Goal: Task Accomplishment & Management: Use online tool/utility

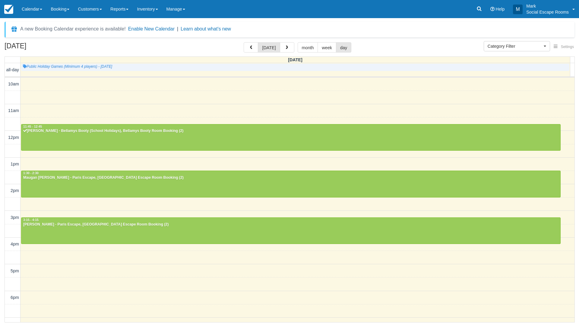
select select
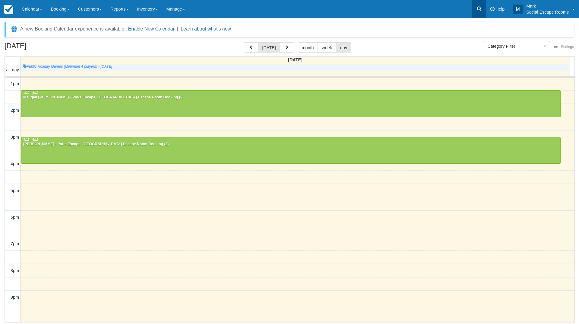
click at [481, 11] on icon at bounding box center [480, 9] width 6 height 6
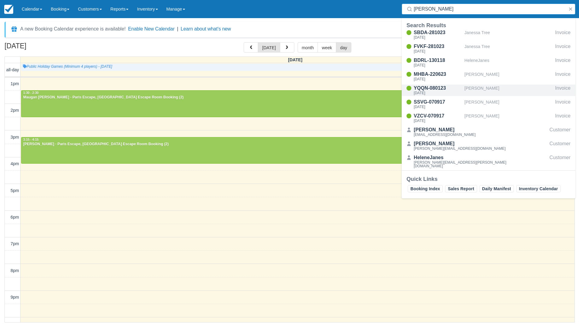
scroll to position [56, 0]
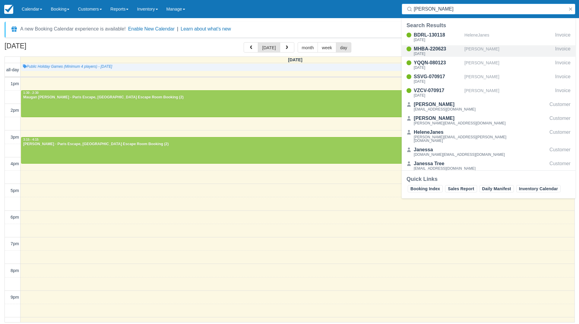
type input "janes"
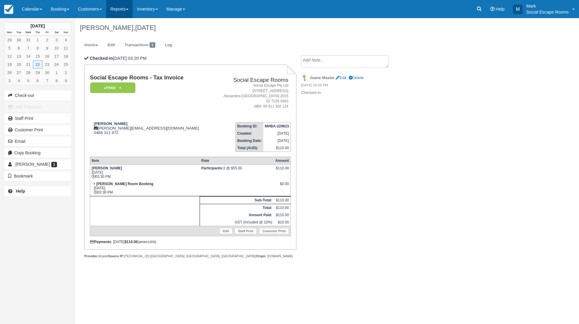
click at [116, 8] on link "Reports" at bounding box center [119, 9] width 27 height 18
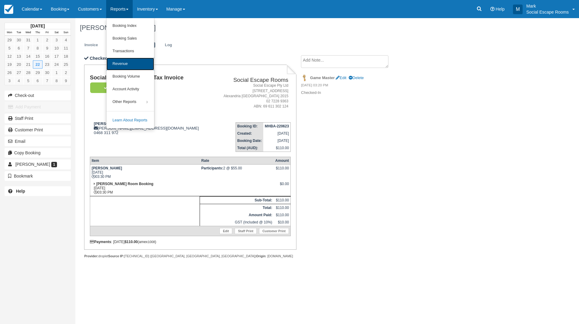
click at [128, 62] on link "Revenue" at bounding box center [131, 64] width 48 height 13
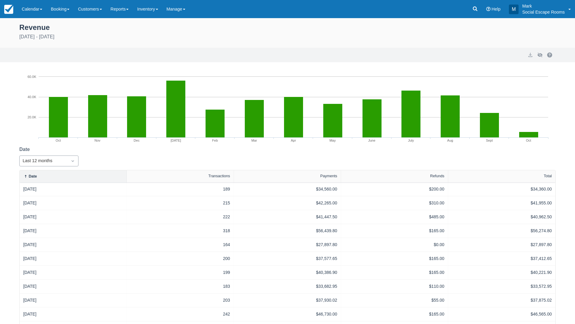
click at [70, 161] on icon "Dropdown icon" at bounding box center [73, 161] width 6 height 6
click at [31, 244] on div "All" at bounding box center [48, 246] width 59 height 12
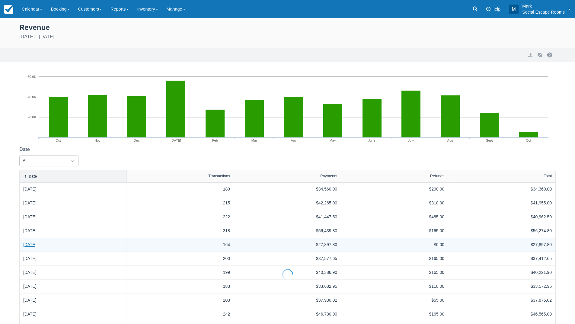
select select "20"
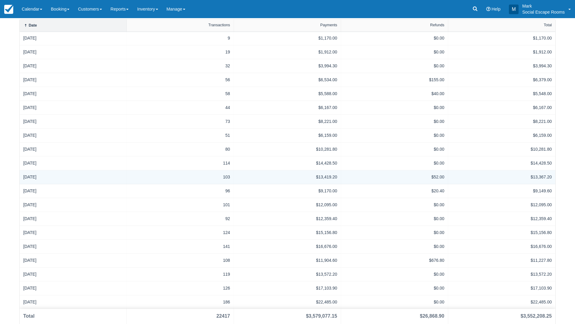
scroll to position [166, 0]
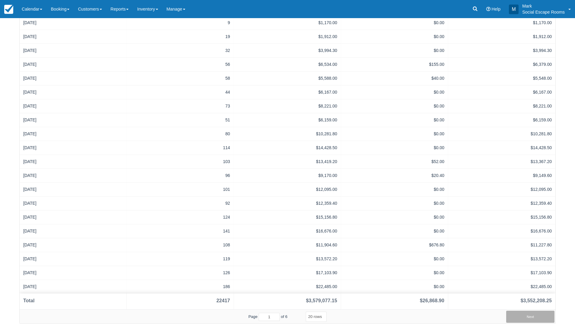
click at [531, 317] on button "Next" at bounding box center [530, 317] width 48 height 12
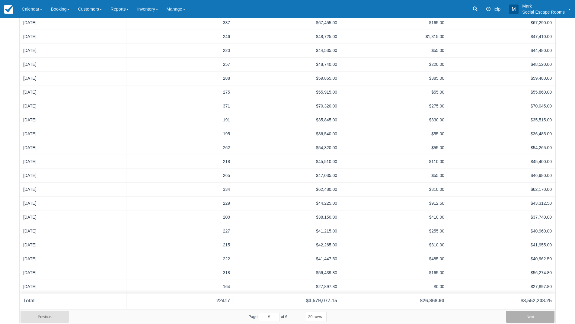
type input "6"
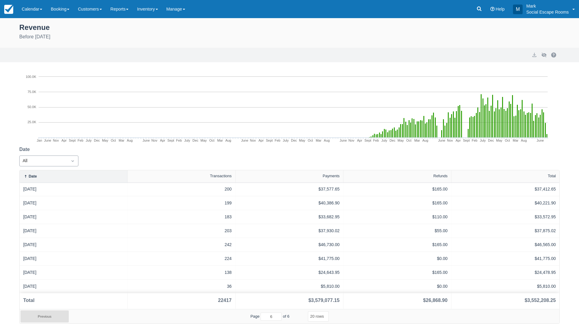
click at [48, 161] on div "All" at bounding box center [44, 161] width 42 height 7
click at [48, 177] on div "Custom" at bounding box center [48, 176] width 59 height 12
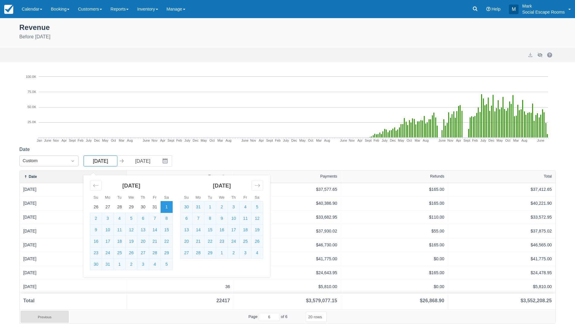
click at [107, 161] on input "[DATE]" at bounding box center [101, 160] width 34 height 11
drag, startPoint x: 105, startPoint y: 161, endPoint x: 112, endPoint y: 161, distance: 7.3
click at [112, 161] on input "[DATE]" at bounding box center [101, 160] width 34 height 11
type input "[DATE]"
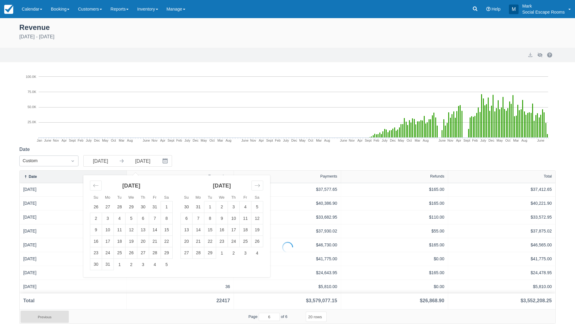
type input "2"
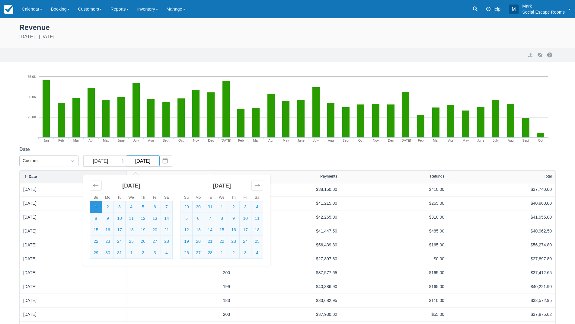
drag, startPoint x: 134, startPoint y: 160, endPoint x: 156, endPoint y: 157, distance: 22.5
click at [156, 157] on input "[DATE]" at bounding box center [143, 160] width 34 height 11
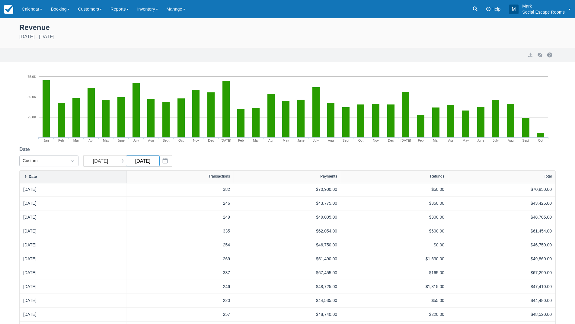
type input "[DATE]"
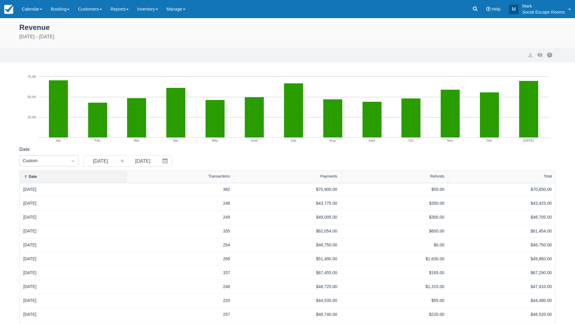
scroll to position [55, 0]
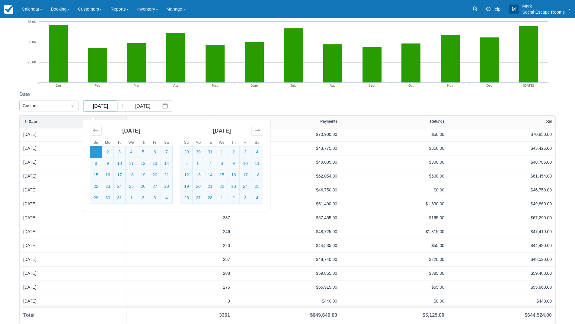
click at [115, 104] on input "[DATE]" at bounding box center [101, 105] width 34 height 11
type input "[DATE]"
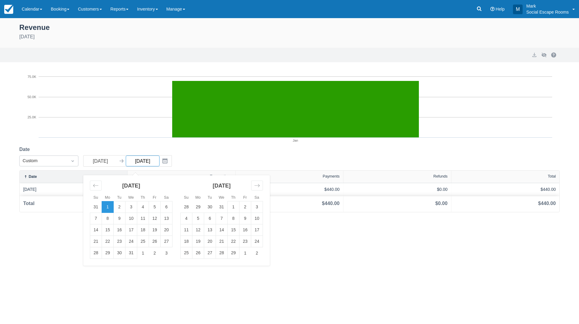
drag, startPoint x: 151, startPoint y: 161, endPoint x: 155, endPoint y: 161, distance: 4.8
click at [155, 161] on input "[DATE]" at bounding box center [143, 160] width 34 height 11
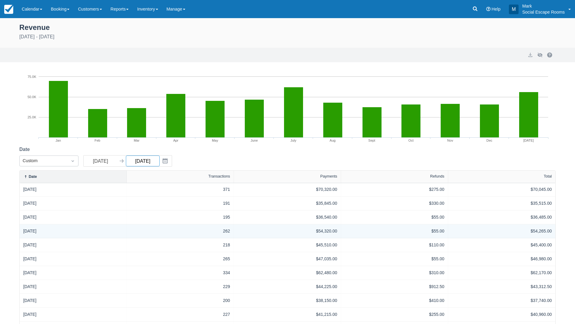
scroll to position [55, 0]
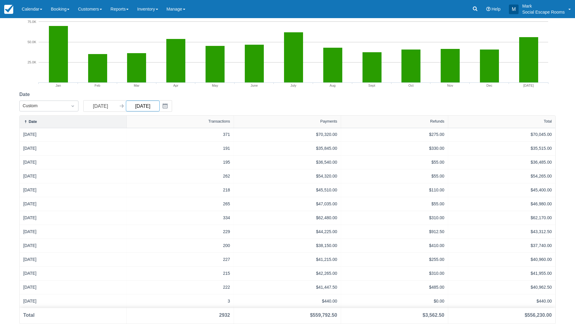
type input "[DATE]"
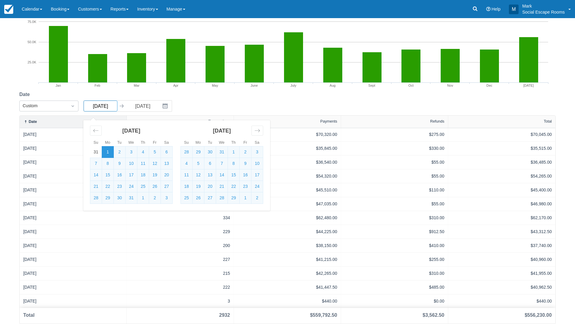
drag, startPoint x: 108, startPoint y: 106, endPoint x: 113, endPoint y: 106, distance: 5.1
click at [113, 106] on input "[DATE]" at bounding box center [101, 105] width 34 height 11
type input "[DATE]"
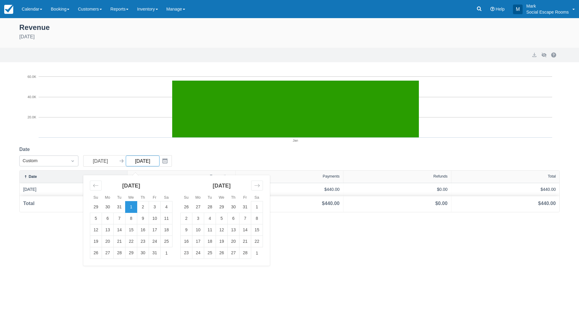
drag, startPoint x: 150, startPoint y: 160, endPoint x: 156, endPoint y: 161, distance: 5.8
click at [156, 161] on input "[DATE]" at bounding box center [143, 160] width 34 height 11
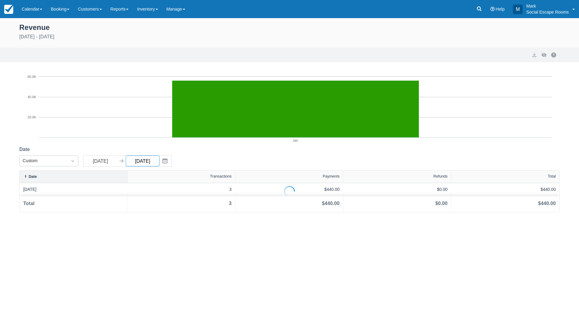
type input "[DATE]"
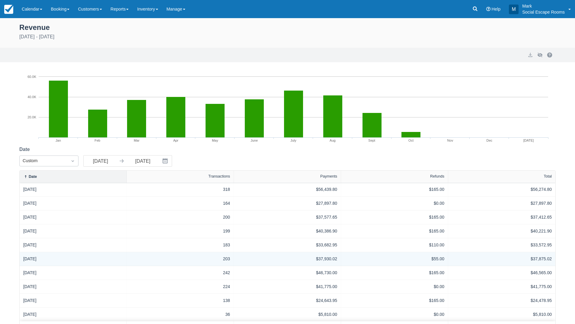
scroll to position [14, 0]
